Goal: Task Accomplishment & Management: Use online tool/utility

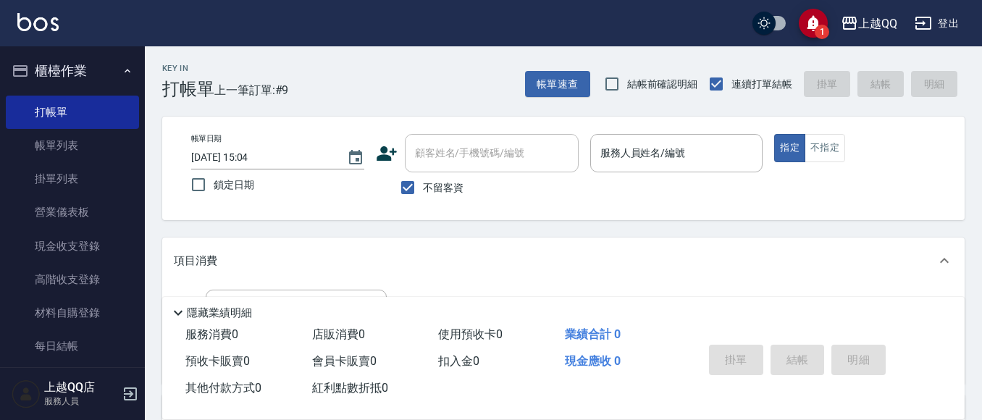
scroll to position [198, 0]
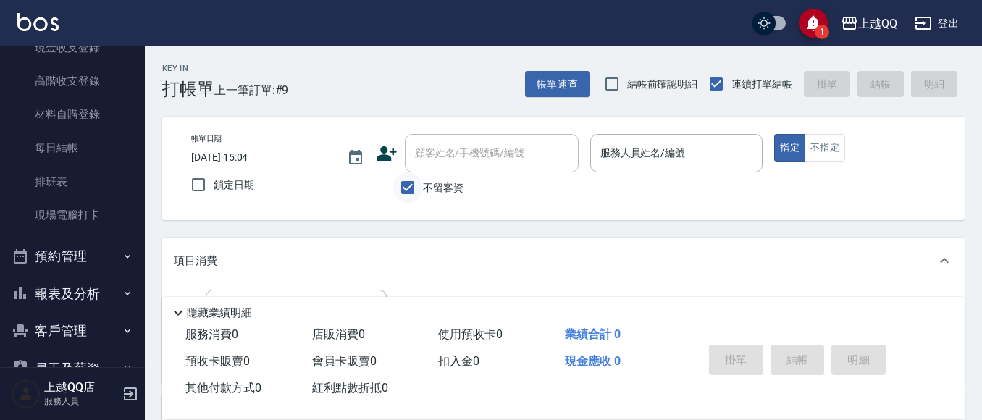
click at [417, 191] on input "不留客資" at bounding box center [408, 187] width 30 height 30
checkbox input "false"
click at [434, 158] on div "顧客姓名/手機號碼/編號 顧客姓名/手機號碼/編號" at bounding box center [492, 153] width 174 height 38
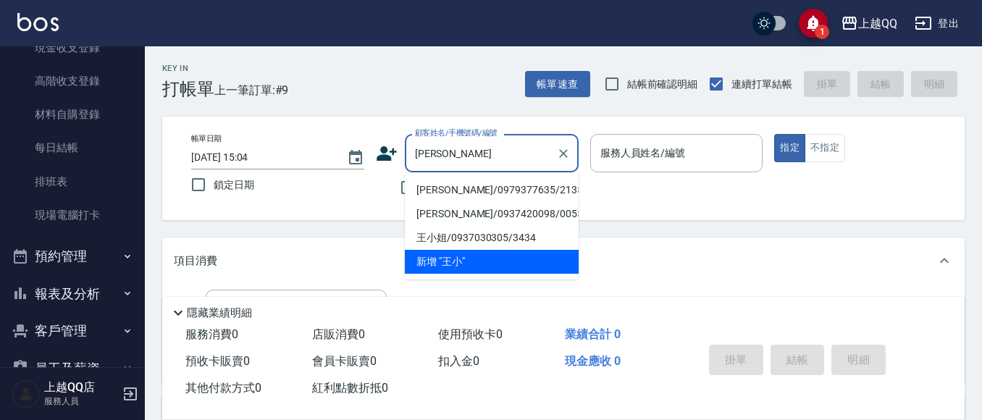
click at [463, 192] on li "[PERSON_NAME]/0979377635/2135" at bounding box center [492, 190] width 174 height 24
type input "[PERSON_NAME]/0979377635/2135"
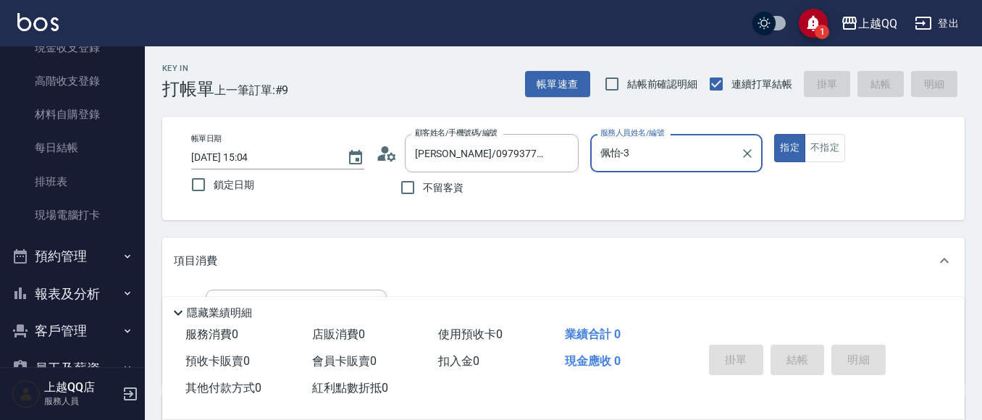
type input "佩怡-3"
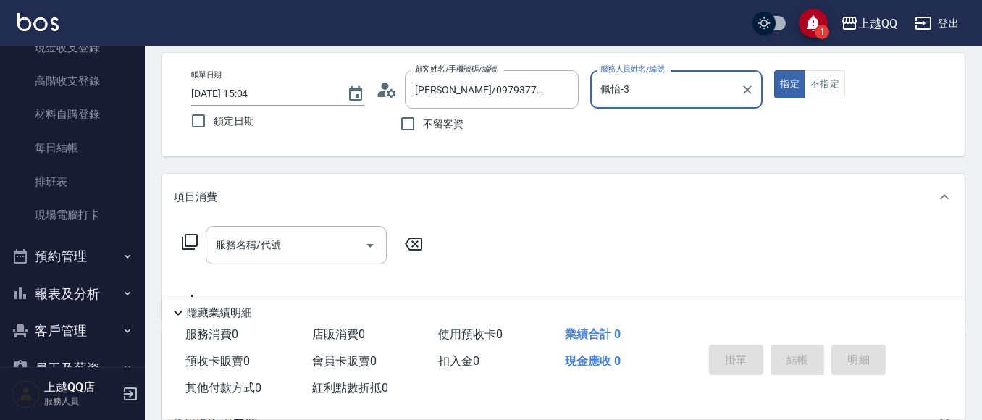
scroll to position [72, 0]
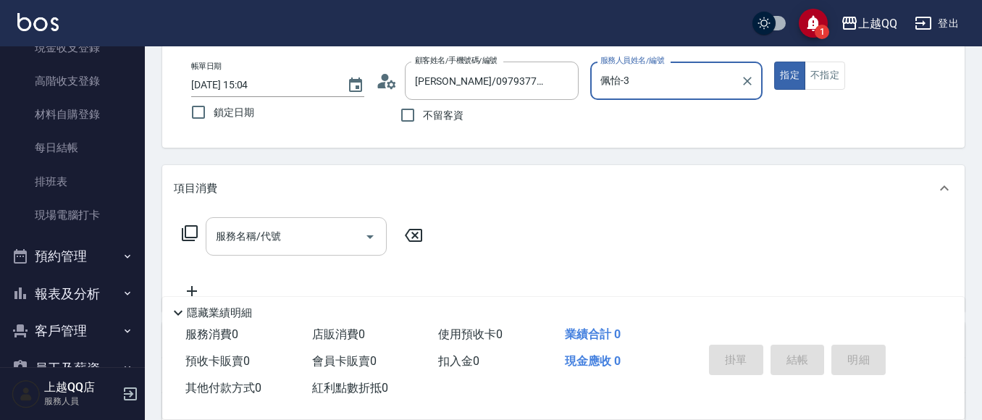
click at [308, 251] on div "服務名稱/代號" at bounding box center [296, 236] width 181 height 38
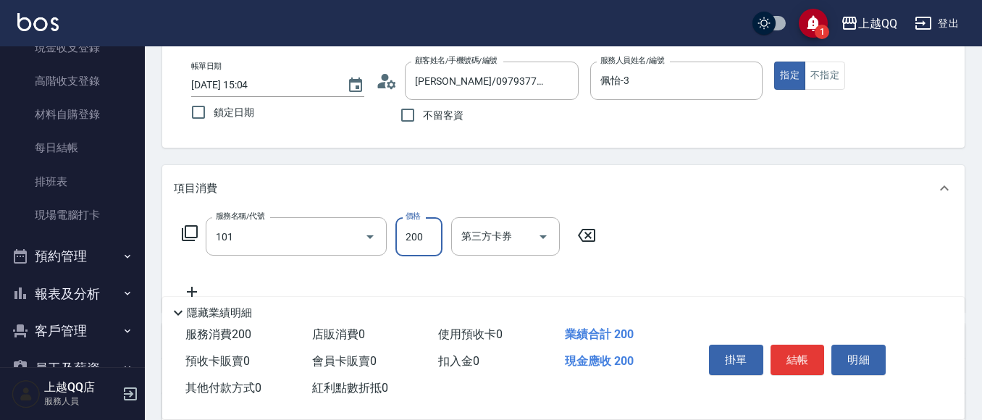
type input "洗髮(101)"
type input "280"
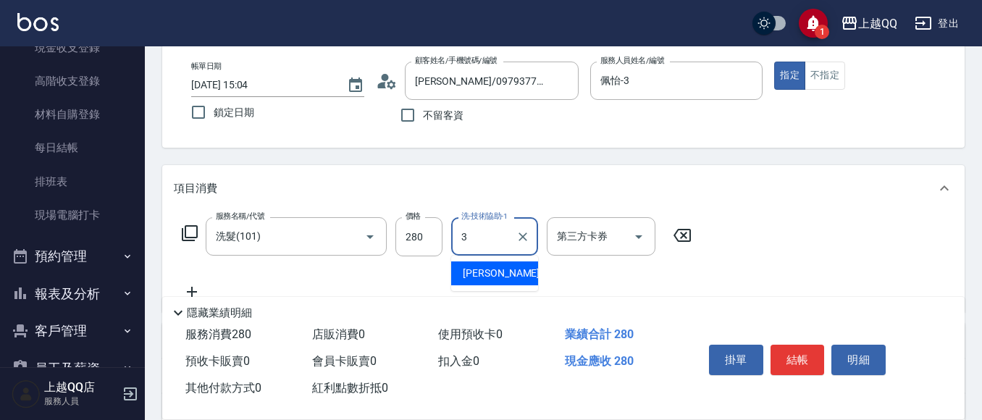
type input "佩怡-3"
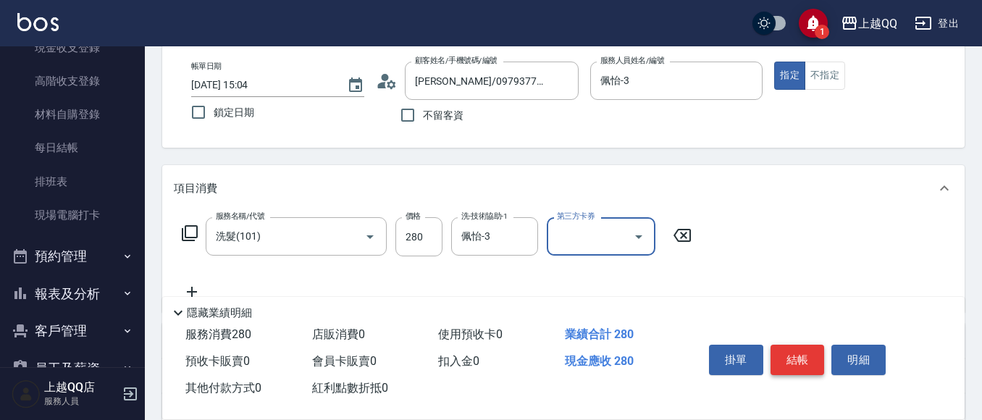
click at [798, 354] on button "結帳" at bounding box center [798, 360] width 54 height 30
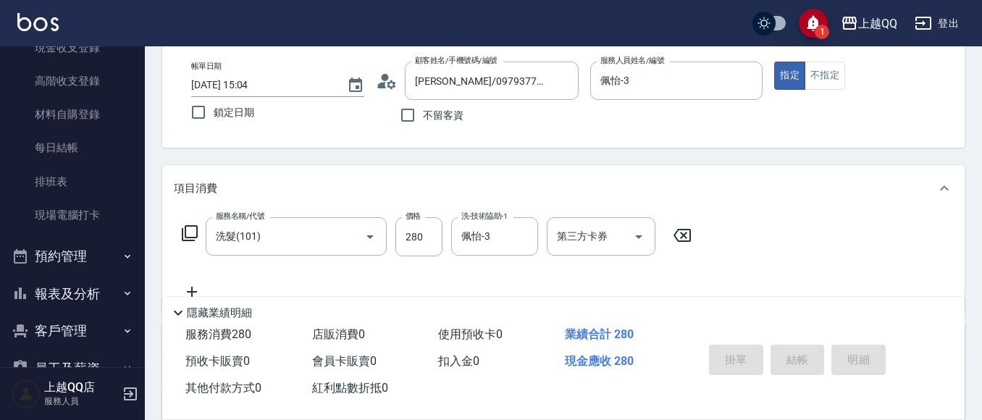
type input "[DATE] 15:36"
